Goal: Information Seeking & Learning: Find specific fact

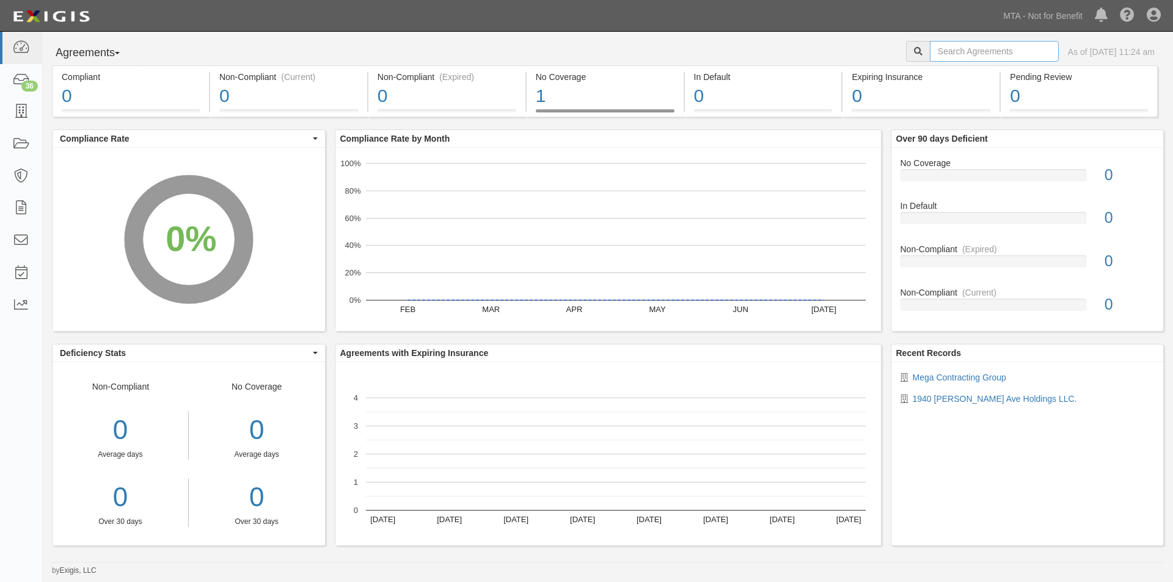
click at [995, 51] on input "text" at bounding box center [994, 51] width 129 height 21
drag, startPoint x: 1012, startPoint y: 50, endPoint x: 1004, endPoint y: 53, distance: 8.9
click at [1012, 50] on input "text" at bounding box center [994, 51] width 129 height 21
click at [945, 50] on input "text" at bounding box center [994, 51] width 129 height 21
type input "ins1582"
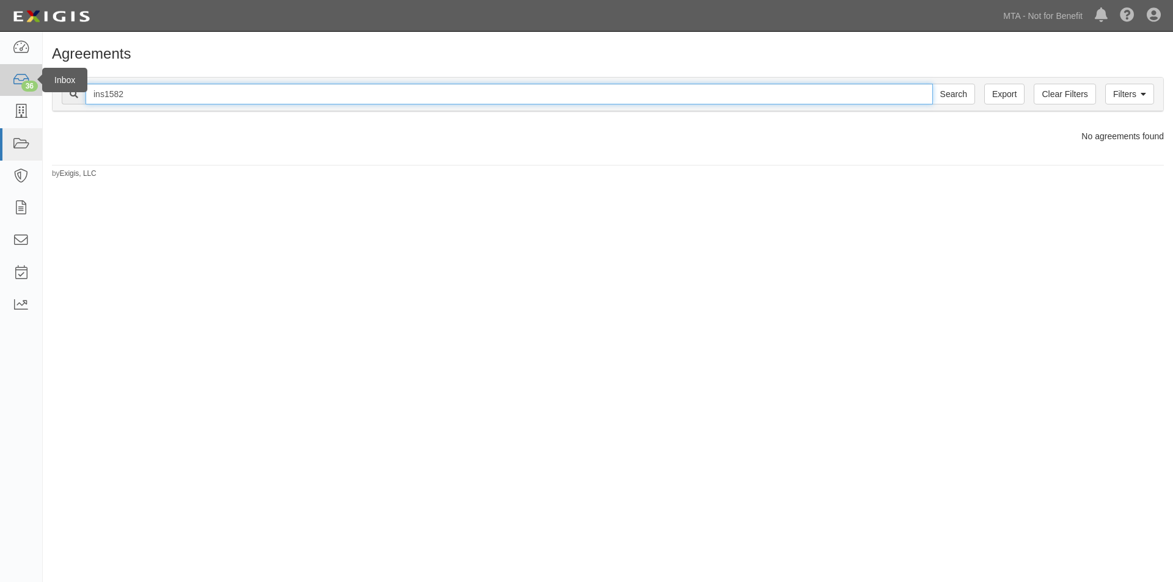
drag, startPoint x: 139, startPoint y: 104, endPoint x: 12, endPoint y: 90, distance: 127.9
click at [12, 90] on body "Toggle navigation Dashboard 36 Inbox Parties Agreements Coverages Documents Mes…" at bounding box center [586, 280] width 1173 height 561
type input "2"
type input "2064 grand concourse"
click at [932, 84] on input "Search" at bounding box center [953, 94] width 43 height 21
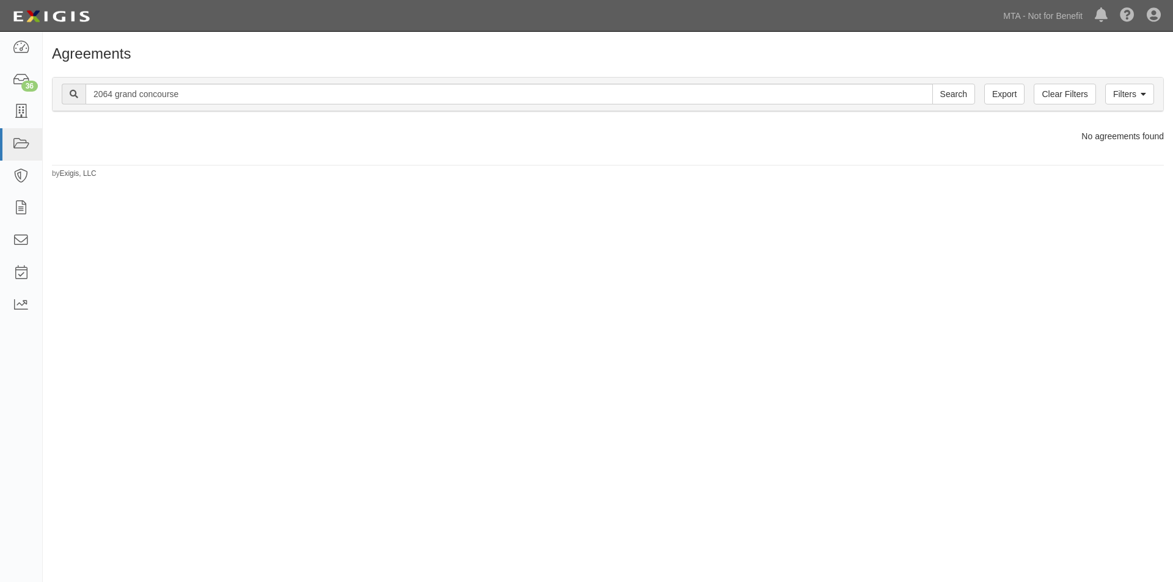
click at [267, 107] on div "Filters Clear Filters Export 2064 grand concourse Search Filters" at bounding box center [608, 95] width 1111 height 34
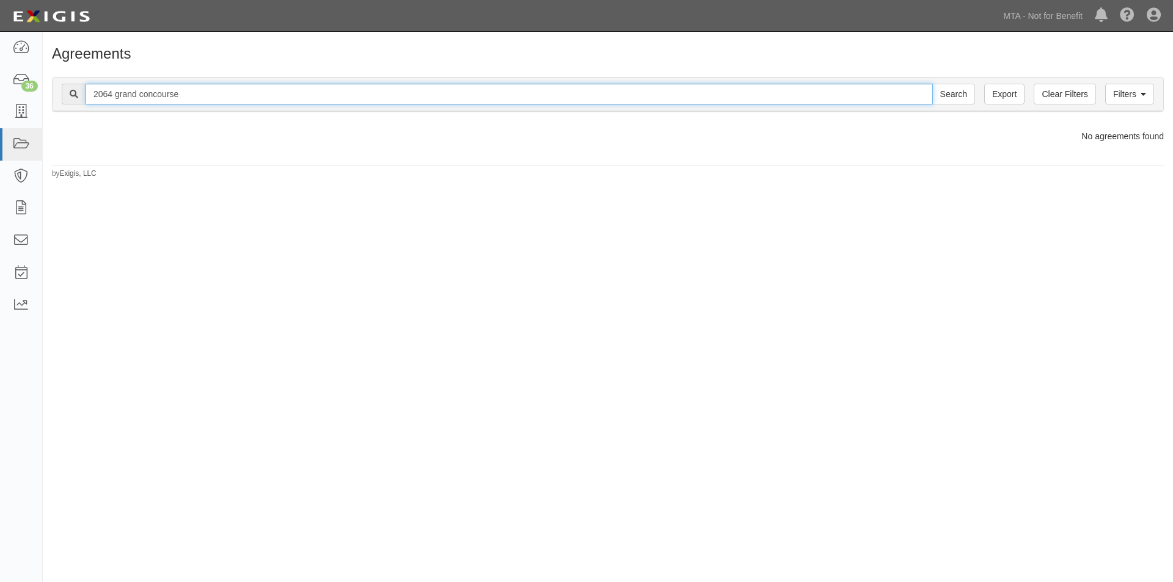
drag, startPoint x: 224, startPoint y: 93, endPoint x: -68, endPoint y: 120, distance: 293.3
click at [0, 120] on html "Toggle navigation Dashboard 36 Inbox Parties Agreements Coverages Documents Mes…" at bounding box center [586, 280] width 1173 height 561
type input "71894"
click at [932, 84] on input "Search" at bounding box center [953, 94] width 43 height 21
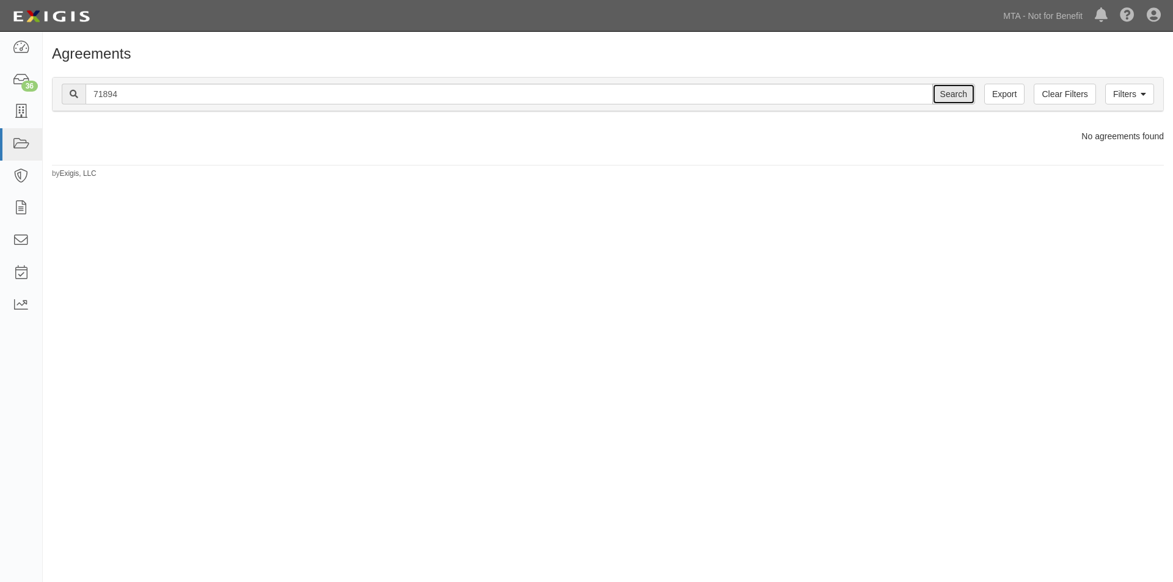
click at [961, 100] on input "Search" at bounding box center [953, 94] width 43 height 21
click at [84, 177] on link "Exigis, LLC" at bounding box center [78, 173] width 37 height 9
click at [56, 15] on img at bounding box center [51, 16] width 84 height 22
click at [1063, 95] on link "Clear Filters" at bounding box center [1065, 94] width 62 height 21
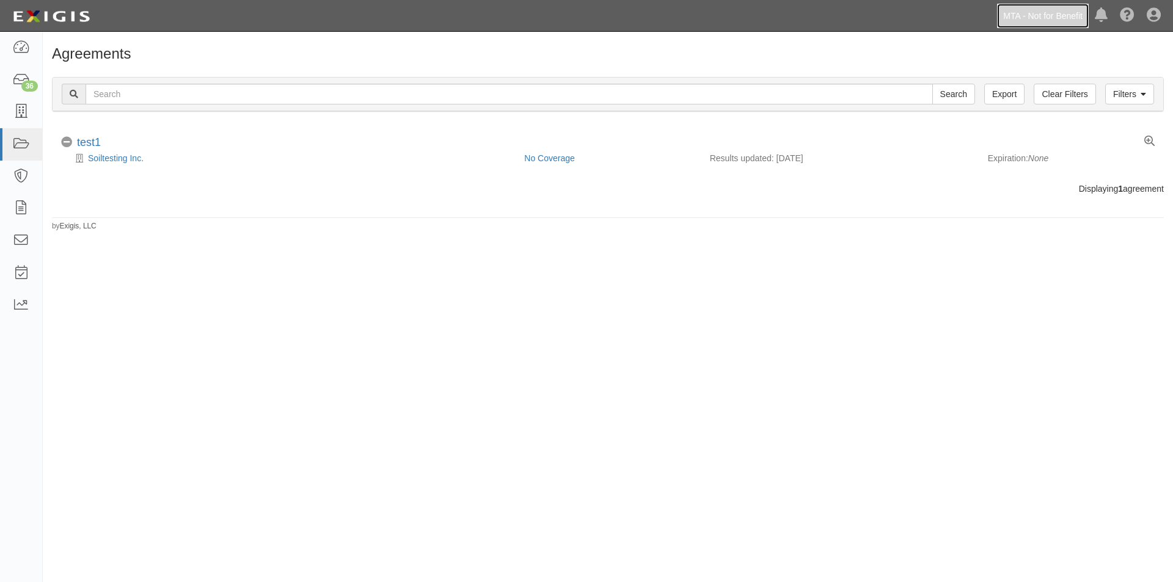
click at [1060, 16] on link "MTA - Not for Benefit" at bounding box center [1043, 16] width 92 height 24
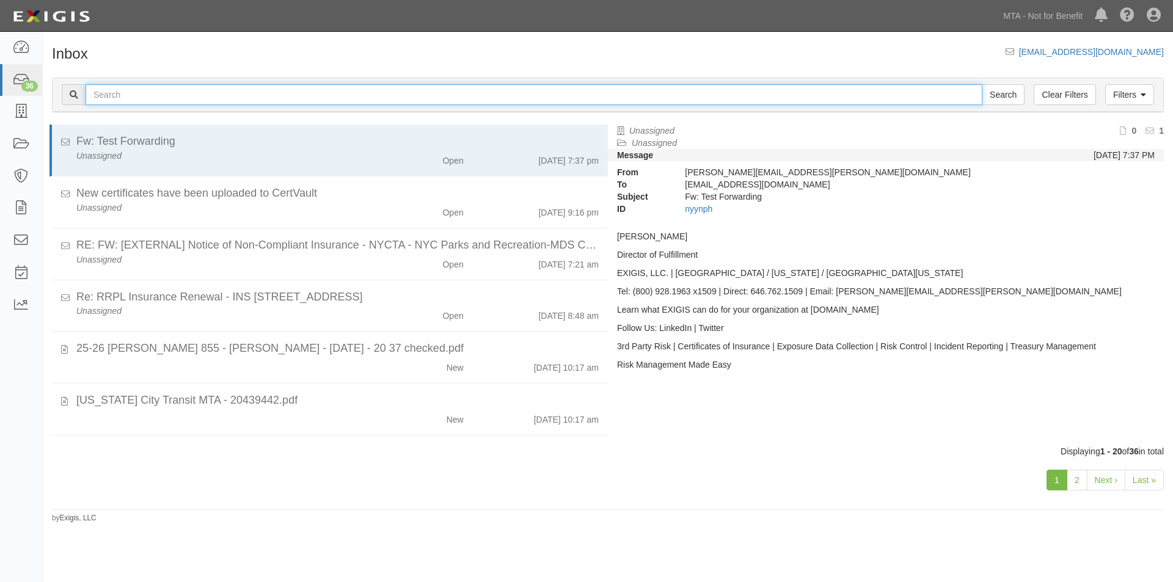
click at [169, 99] on input "text" at bounding box center [534, 94] width 897 height 21
click at [20, 114] on icon at bounding box center [20, 112] width 17 height 14
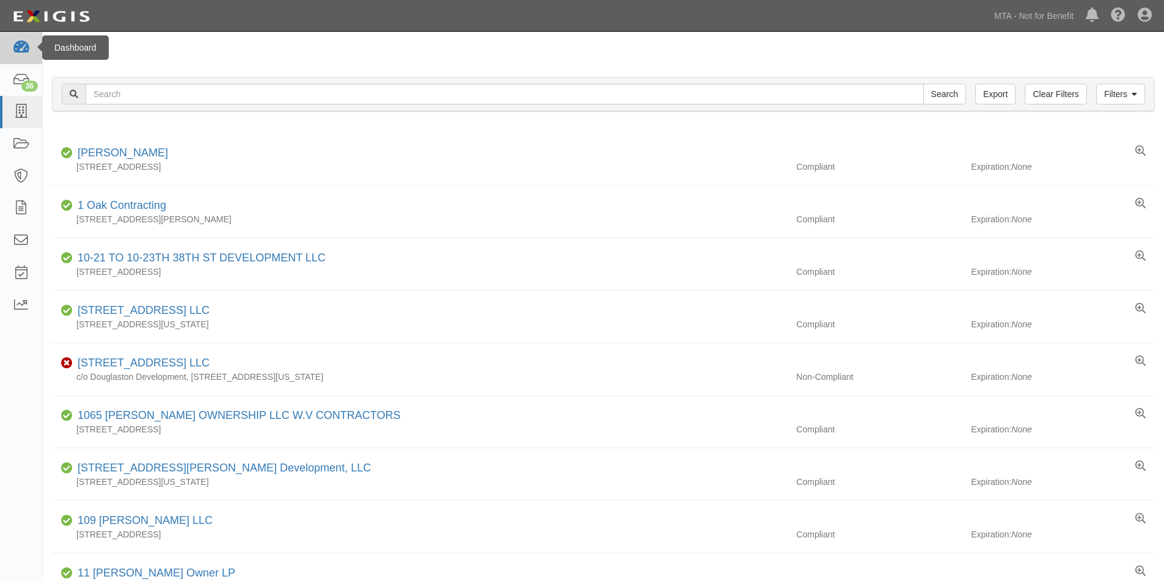
click at [24, 45] on icon at bounding box center [20, 48] width 17 height 14
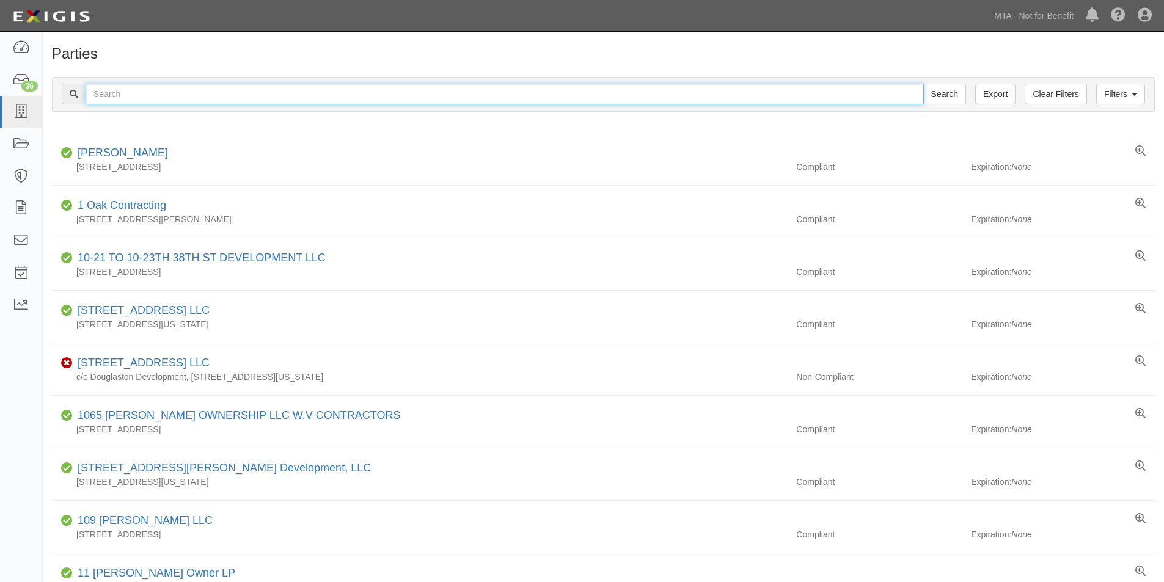
click at [189, 87] on input "text" at bounding box center [505, 94] width 838 height 21
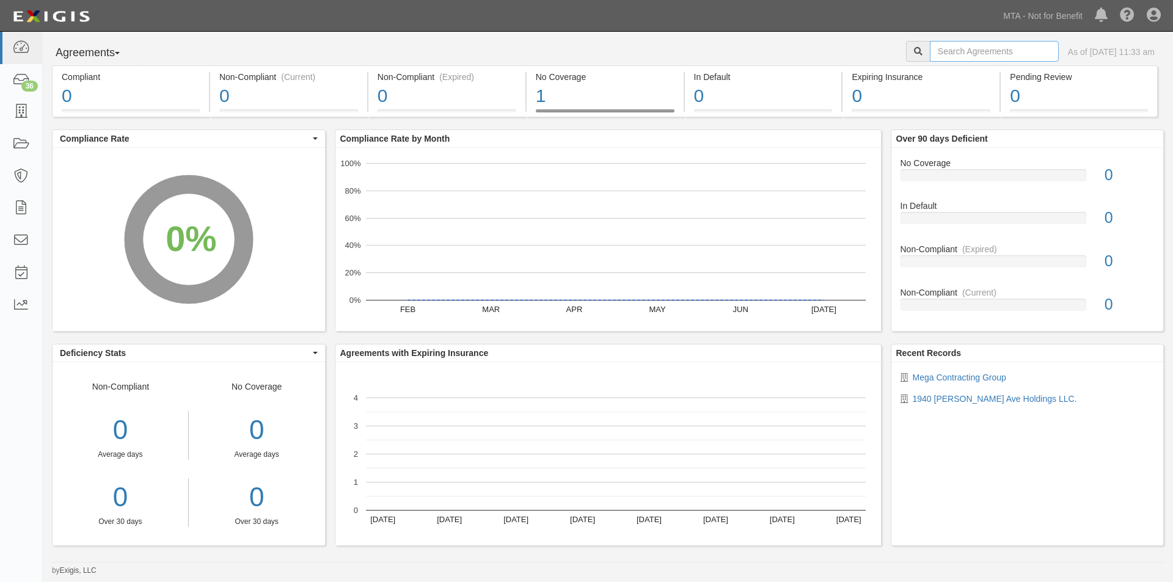
click at [997, 46] on input "text" at bounding box center [994, 51] width 129 height 21
type input "[PERSON_NAME]"
